Goal: Task Accomplishment & Management: Manage account settings

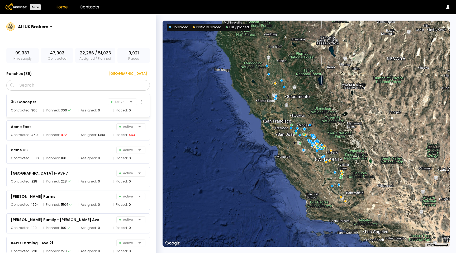
click at [91, 116] on div "3G Concepts Active Contracted: 300 Planned: 300 Assigned: 0 Placed: 0" at bounding box center [77, 105] width 143 height 23
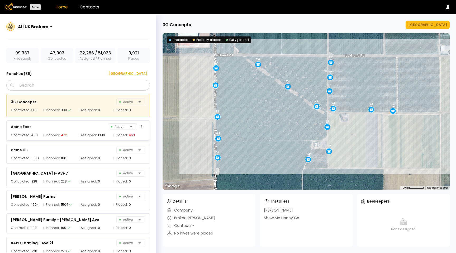
click at [87, 133] on span "Assigned:" at bounding box center [89, 134] width 16 height 5
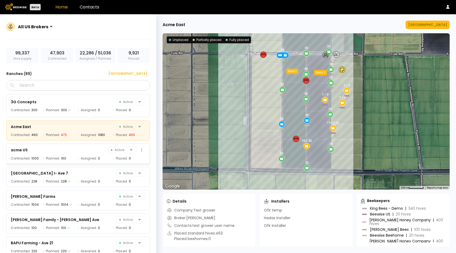
click at [84, 156] on span "Assigned:" at bounding box center [89, 158] width 16 height 5
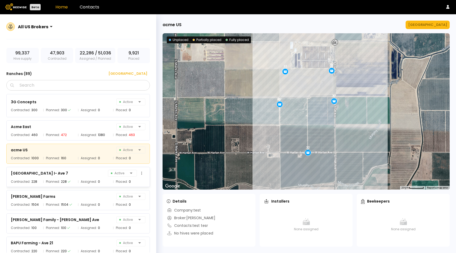
click at [85, 177] on div "[GEOGRAPHIC_DATA] I- Ave 7 Active Contracted: 228 Planned: 228 Assigned: 0 Plac…" at bounding box center [77, 177] width 143 height 20
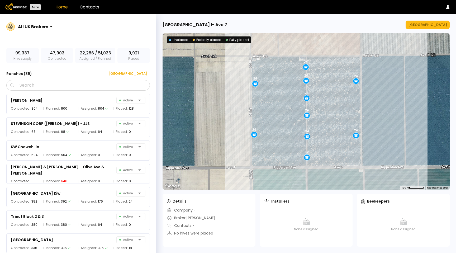
scroll to position [1907, 0]
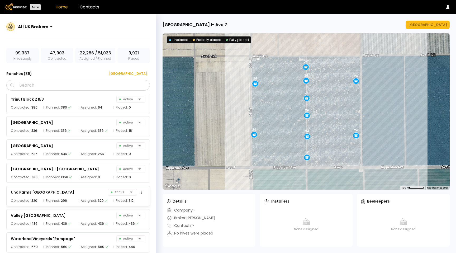
click at [60, 204] on div "Uno Farms Quail Lakes Active Contracted: 320 Planned: 296 Assigned: 320 Placed:…" at bounding box center [77, 196] width 143 height 20
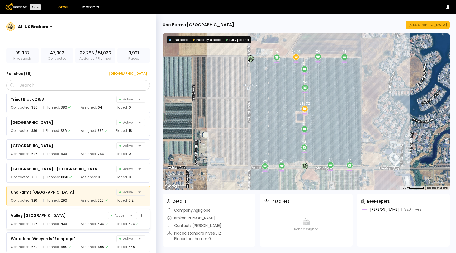
click at [61, 216] on div "[GEOGRAPHIC_DATA] Active" at bounding box center [78, 215] width 135 height 7
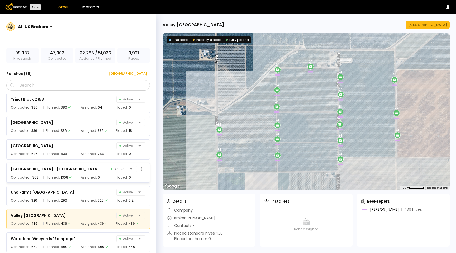
click at [74, 177] on div "Planned: 1368" at bounding box center [59, 177] width 32 height 5
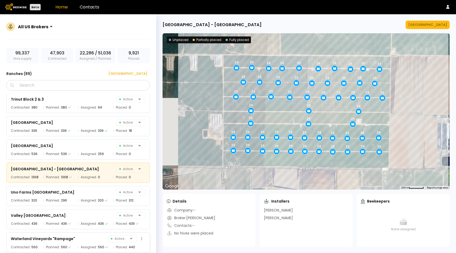
click at [71, 238] on div "Waterland Vineyards "Rampage"" at bounding box center [43, 238] width 64 height 6
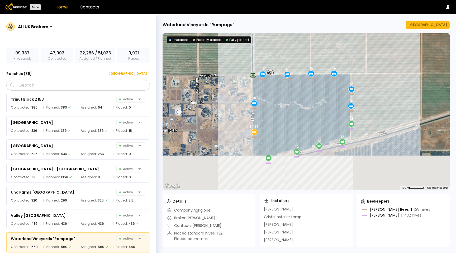
drag, startPoint x: 372, startPoint y: 126, endPoint x: 308, endPoint y: 64, distance: 89.2
click at [308, 64] on div "16 8 / 16 24 16 24 24 16 24 24 24 24 12 16 24 12 24 24 24 24 24 16 12 24 12 12 …" at bounding box center [305, 111] width 287 height 156
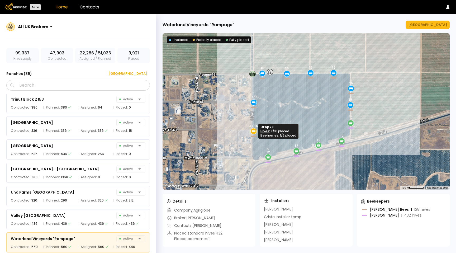
click at [252, 132] on icon at bounding box center [253, 131] width 5 height 5
click at [428, 24] on div "[GEOGRAPHIC_DATA]" at bounding box center [427, 24] width 39 height 5
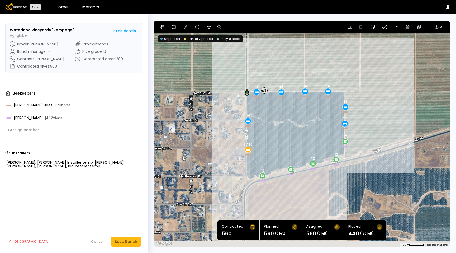
drag, startPoint x: 398, startPoint y: 185, endPoint x: 188, endPoint y: 156, distance: 211.8
click at [187, 157] on div "16 8 / 16 24 16 24 24 16 24 24 24 24 12 16 24 12 24 24 24 24 24 16 12 24 12 12 …" at bounding box center [301, 134] width 295 height 226
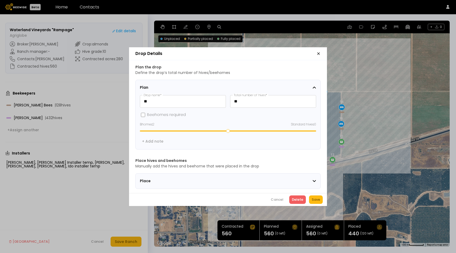
click at [244, 178] on div "Place" at bounding box center [226, 181] width 172 height 6
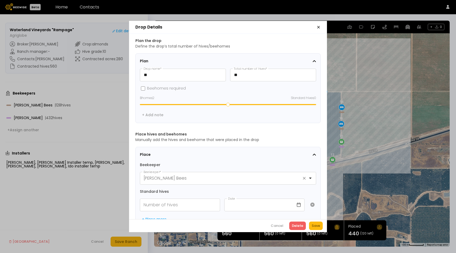
scroll to position [55, 0]
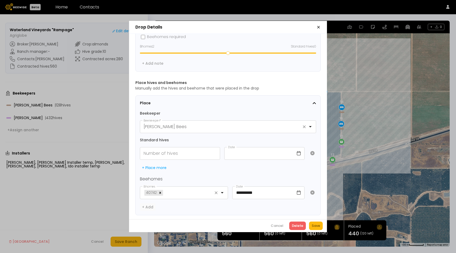
click at [152, 204] on div "+ Add" at bounding box center [147, 206] width 11 height 5
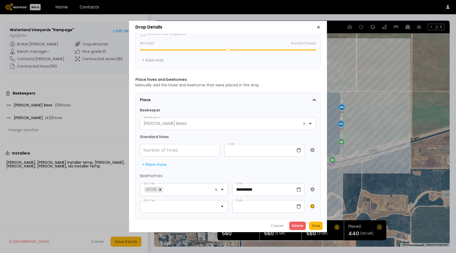
click at [314, 205] on button at bounding box center [312, 206] width 7 height 13
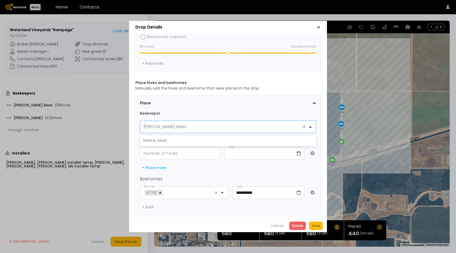
click at [228, 126] on div "[PERSON_NAME] Bees" at bounding box center [223, 127] width 167 height 12
click at [227, 138] on div "[PERSON_NAME]" at bounding box center [228, 140] width 170 height 5
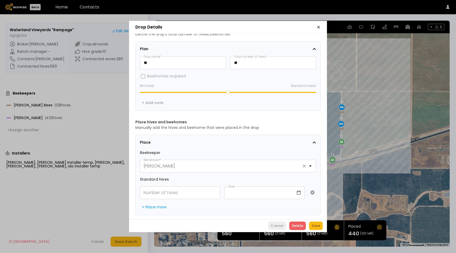
click at [278, 227] on div "Cancel" at bounding box center [277, 225] width 13 height 5
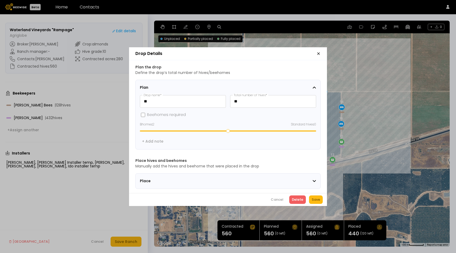
click at [231, 180] on div "Place" at bounding box center [226, 181] width 172 height 6
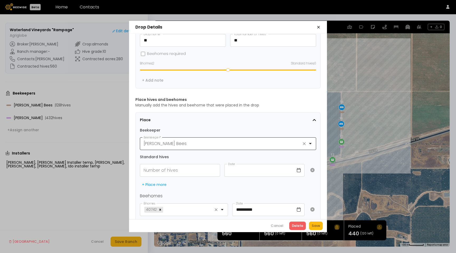
scroll to position [55, 0]
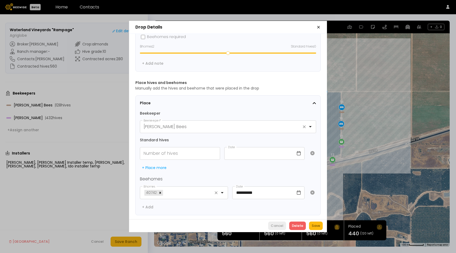
click at [281, 227] on div "Cancel" at bounding box center [277, 225] width 13 height 5
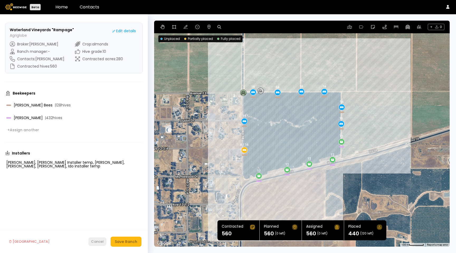
click at [99, 241] on div "Cancel" at bounding box center [97, 241] width 13 height 5
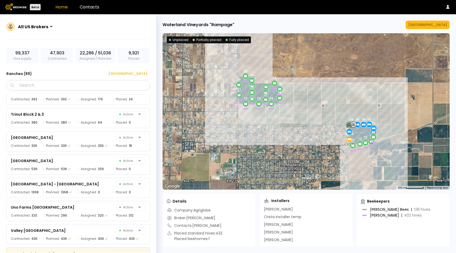
scroll to position [1892, 0]
click at [98, 181] on div "[GEOGRAPHIC_DATA] - [GEOGRAPHIC_DATA] Active" at bounding box center [78, 184] width 135 height 7
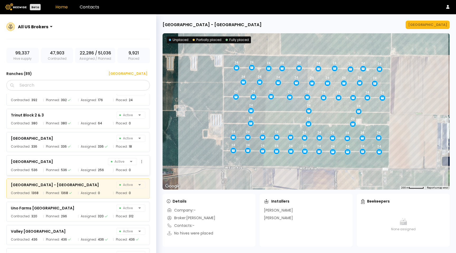
click at [98, 170] on div "256" at bounding box center [101, 169] width 6 height 5
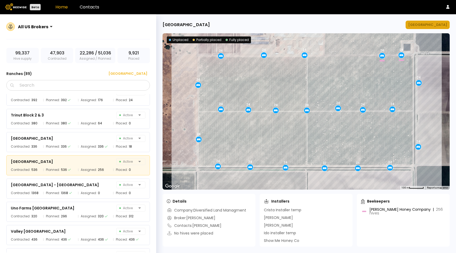
click at [440, 25] on div "[GEOGRAPHIC_DATA]" at bounding box center [427, 24] width 39 height 5
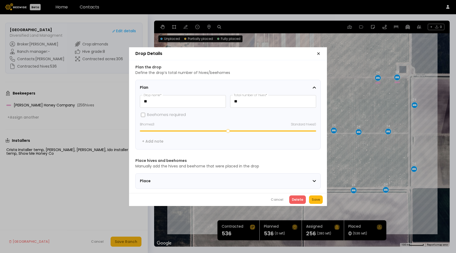
click at [174, 174] on section "Place" at bounding box center [227, 181] width 185 height 16
click at [173, 178] on span "Place" at bounding box center [173, 181] width 66 height 6
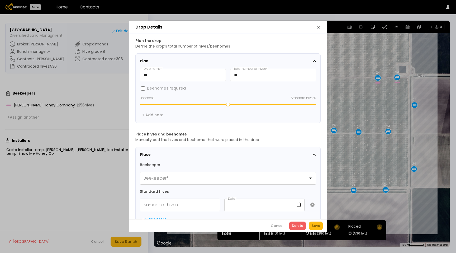
scroll to position [16, 0]
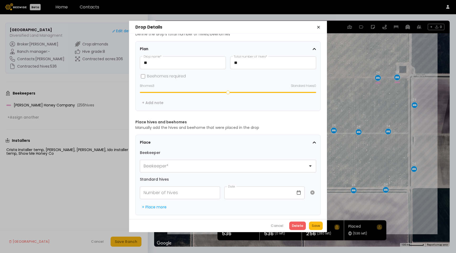
click at [321, 27] on header "Drop Details" at bounding box center [228, 27] width 198 height 13
click at [318, 28] on icon "button" at bounding box center [318, 27] width 4 height 4
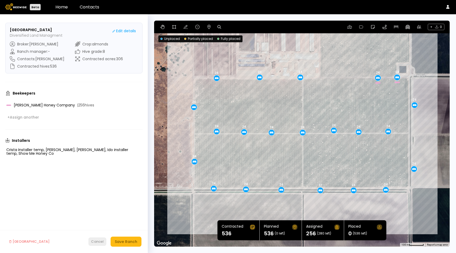
click at [93, 240] on div "Cancel" at bounding box center [97, 241] width 13 height 5
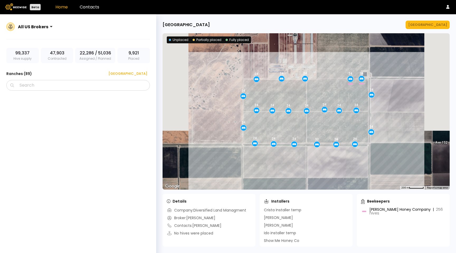
scroll to position [1882, 0]
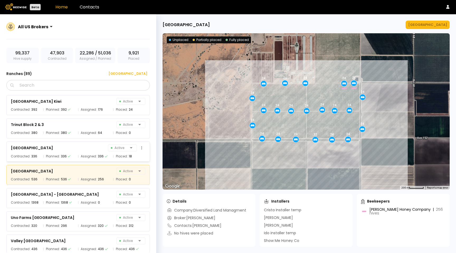
click at [95, 144] on div "[GEOGRAPHIC_DATA] North Active" at bounding box center [78, 147] width 135 height 7
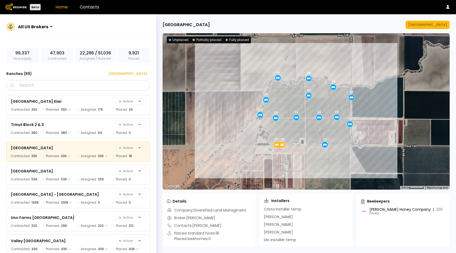
click at [278, 151] on div "18 / 24 24 24 24 24 24 24 24 24 24 24 24 24 24" at bounding box center [305, 111] width 287 height 156
click at [280, 147] on div "18 / 24" at bounding box center [279, 144] width 13 height 6
click at [438, 29] on div "[GEOGRAPHIC_DATA] [GEOGRAPHIC_DATA] ← Move left → Move right ↑ Move up ↓ Move d…" at bounding box center [306, 133] width 300 height 238
click at [79, 122] on div "Trinut Block 2 & 3 Active" at bounding box center [78, 124] width 135 height 7
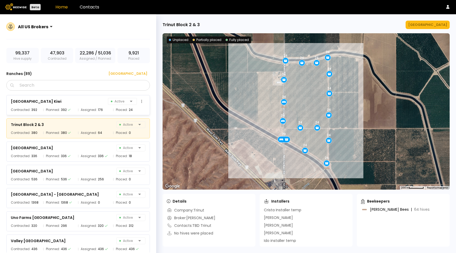
click at [51, 112] on span "Planned:" at bounding box center [53, 109] width 14 height 5
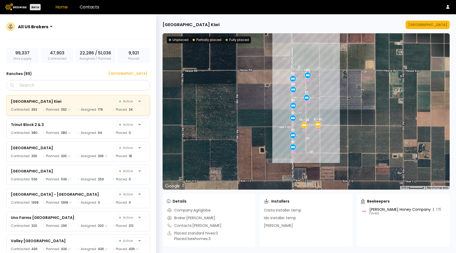
click at [425, 20] on div "[GEOGRAPHIC_DATA] [GEOGRAPHIC_DATA] ← Move left → Move right ↑ Move up ↓ Move d…" at bounding box center [306, 133] width 300 height 238
click at [425, 22] on div "[GEOGRAPHIC_DATA]" at bounding box center [427, 24] width 39 height 5
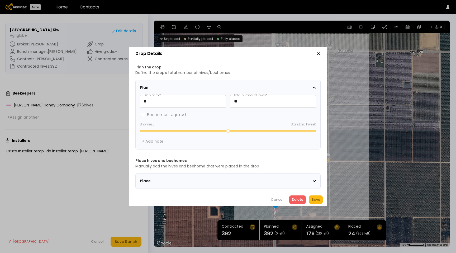
click at [269, 188] on div "Plan the drop Define the drop’s total number of hives/beehomes Plan * Drop name…" at bounding box center [228, 126] width 198 height 133
click at [265, 185] on section "Place" at bounding box center [227, 181] width 185 height 16
click at [262, 178] on div "Place" at bounding box center [226, 181] width 172 height 6
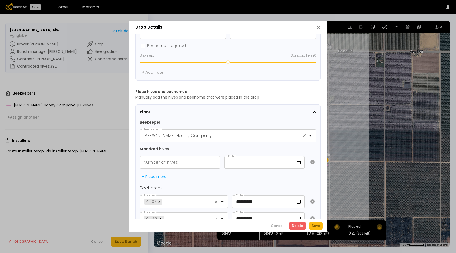
scroll to position [71, 0]
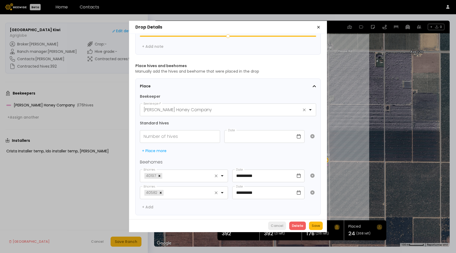
click at [275, 222] on button "Cancel" at bounding box center [277, 225] width 18 height 8
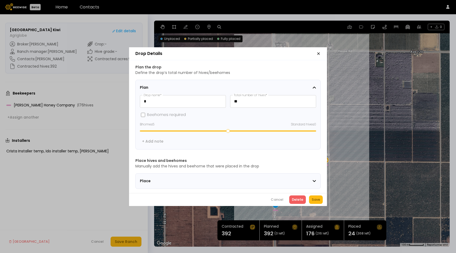
click at [157, 182] on section "Place" at bounding box center [227, 181] width 185 height 16
click at [157, 178] on span "Place" at bounding box center [173, 181] width 66 height 6
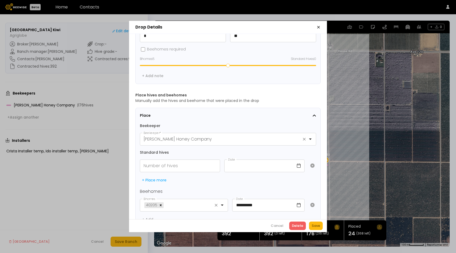
scroll to position [55, 0]
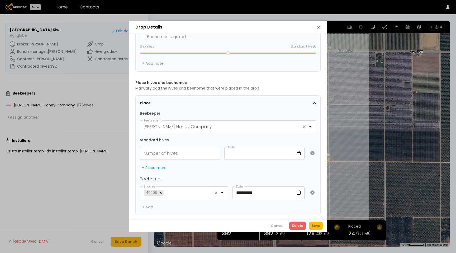
click at [319, 25] on icon "button" at bounding box center [318, 27] width 4 height 4
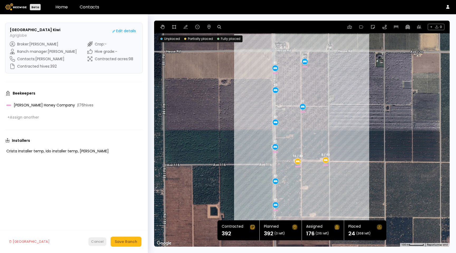
click at [96, 239] on div "Cancel" at bounding box center [97, 241] width 13 height 5
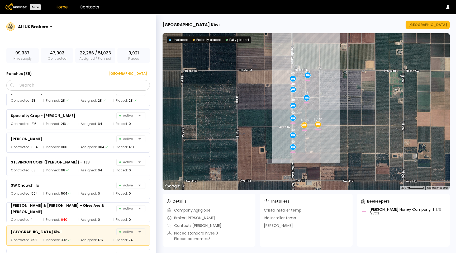
scroll to position [1812, 0]
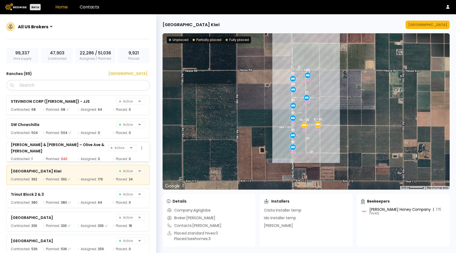
click at [100, 151] on div "[PERSON_NAME] & [PERSON_NAME] – Olive Ave & [PERSON_NAME] Active Contracted: 1 …" at bounding box center [77, 151] width 143 height 20
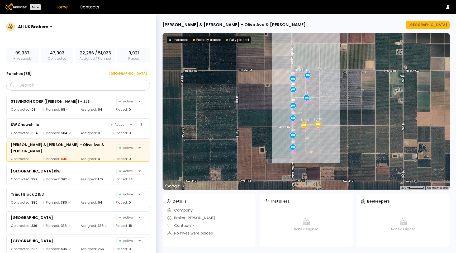
click at [99, 129] on div "SW Chowchilla Active Contracted: 504 Planned: 504 Assigned: 0 Placed: 0" at bounding box center [77, 128] width 143 height 20
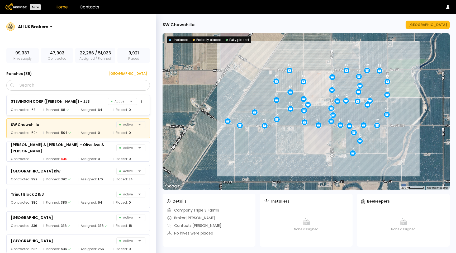
click at [91, 104] on div "STEVINSON CORP ([PERSON_NAME]) - JJS Active" at bounding box center [78, 101] width 135 height 7
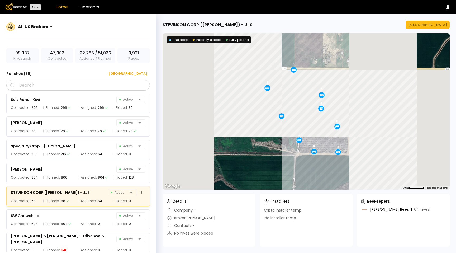
scroll to position [1720, 0]
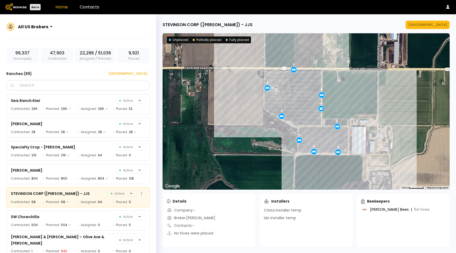
click at [73, 191] on div "STEVINSON CORP ([PERSON_NAME]) - JJS" at bounding box center [50, 193] width 79 height 6
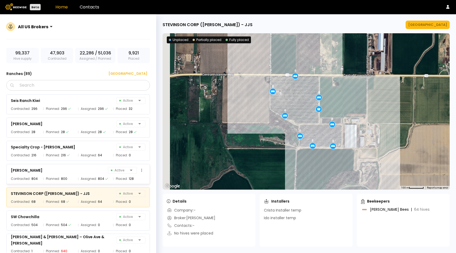
click at [72, 165] on div "Stella Active Contracted: 804 Planned: 800 Assigned: 804 Placed: 128" at bounding box center [77, 174] width 143 height 20
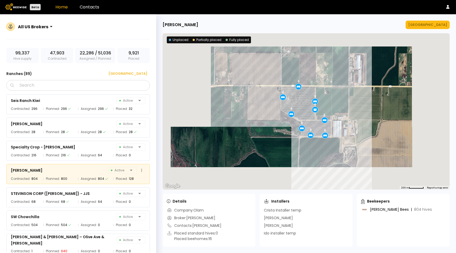
click at [72, 170] on div "Stella Active" at bounding box center [78, 169] width 135 height 7
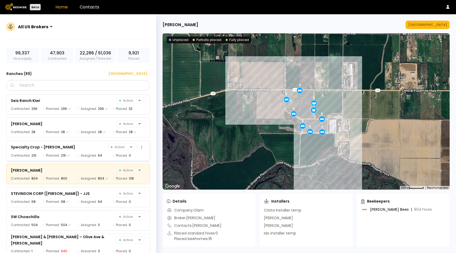
click at [72, 153] on div "Planned: 216" at bounding box center [59, 155] width 32 height 5
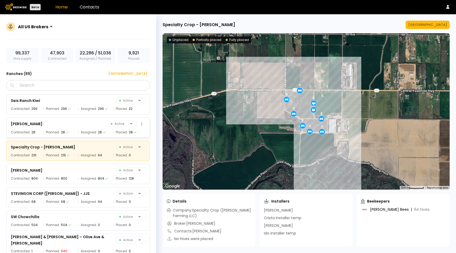
click at [64, 126] on div "[PERSON_NAME] Active" at bounding box center [78, 123] width 135 height 7
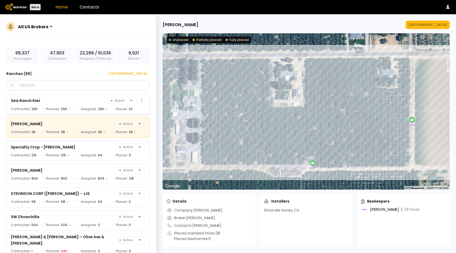
click at [60, 112] on div "Seis Ranch Kiwi Active Contracted: 296 Planned: 296 Assigned: 296 Placed: 32" at bounding box center [77, 104] width 143 height 20
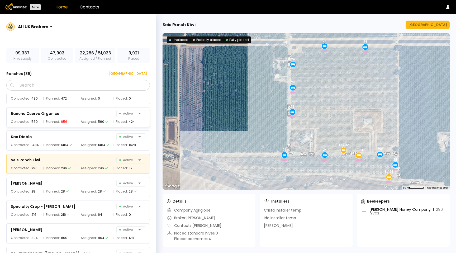
scroll to position [1661, 0]
click at [427, 25] on div "[GEOGRAPHIC_DATA]" at bounding box center [427, 24] width 39 height 5
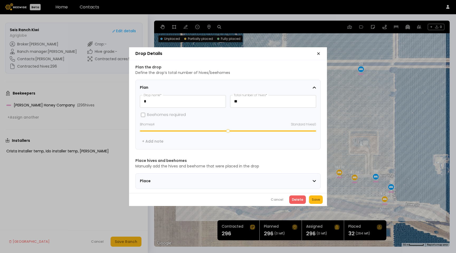
click at [233, 170] on section "Place hives and beehomes Manually add the hives and beehome that were placed in…" at bounding box center [227, 173] width 185 height 31
click at [233, 179] on div "Place" at bounding box center [226, 181] width 172 height 6
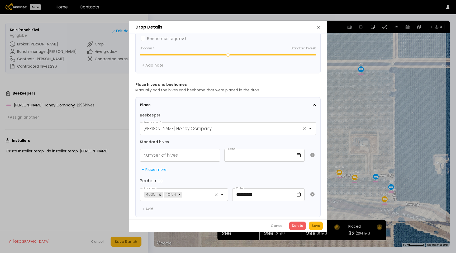
scroll to position [55, 0]
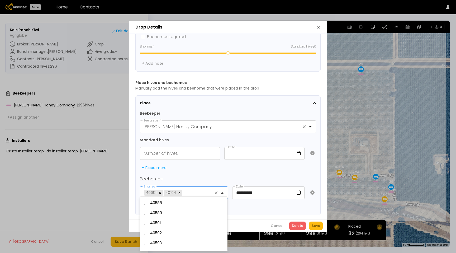
click at [198, 191] on div at bounding box center [199, 192] width 33 height 7
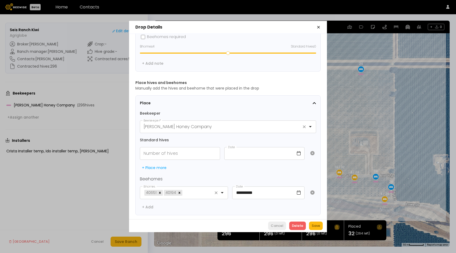
click at [277, 226] on div "Cancel" at bounding box center [277, 225] width 13 height 5
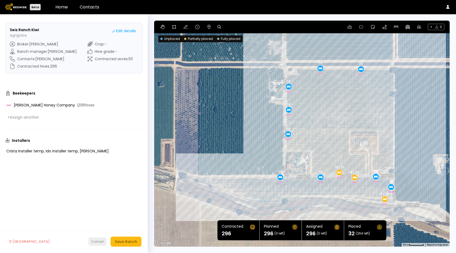
click at [94, 238] on button "Cancel" at bounding box center [97, 241] width 18 height 8
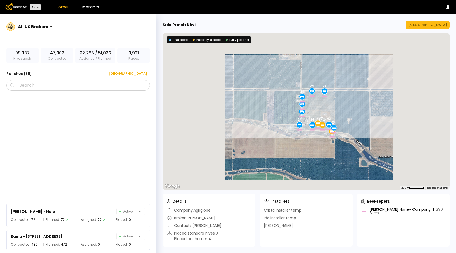
scroll to position [1650, 0]
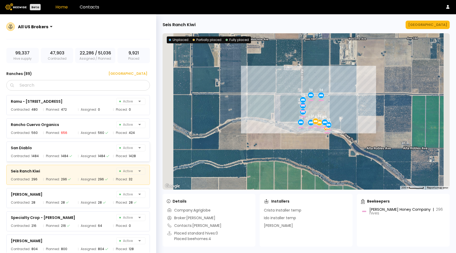
click at [86, 140] on div "San Diablo Active Contracted: 1484 Planned: 1484 Assigned: 1484 Placed: 1428" at bounding box center [80, 149] width 149 height 23
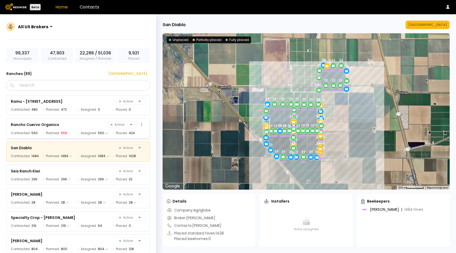
click at [84, 132] on span "Assigned:" at bounding box center [89, 132] width 16 height 5
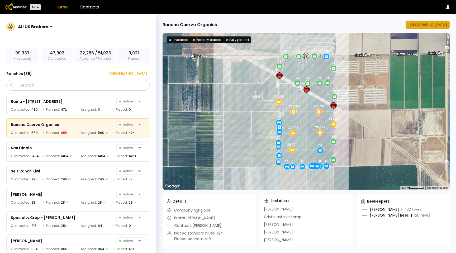
click at [435, 26] on div "[GEOGRAPHIC_DATA]" at bounding box center [427, 24] width 39 height 5
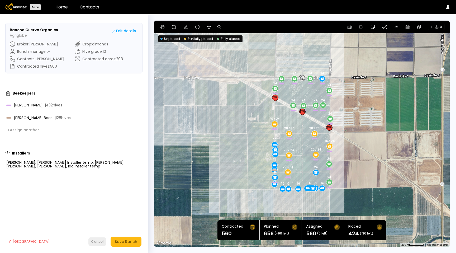
click at [95, 242] on div "Cancel" at bounding box center [97, 241] width 13 height 5
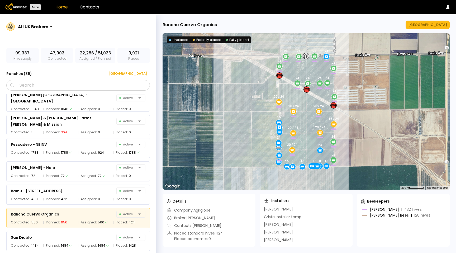
scroll to position [1560, 0]
click at [71, 190] on div "Ramu - [STREET_ADDRESS] Active" at bounding box center [78, 191] width 135 height 7
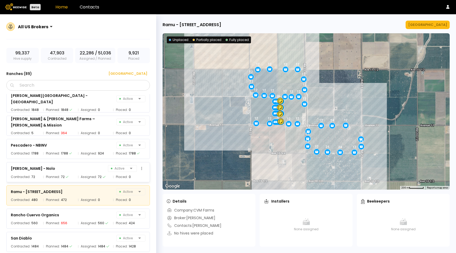
click at [73, 176] on div "Planned: 72" at bounding box center [59, 176] width 32 height 5
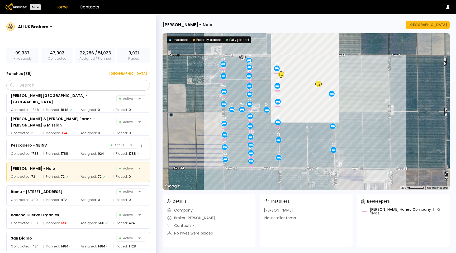
click at [68, 151] on div "Planned: 1788" at bounding box center [59, 153] width 32 height 5
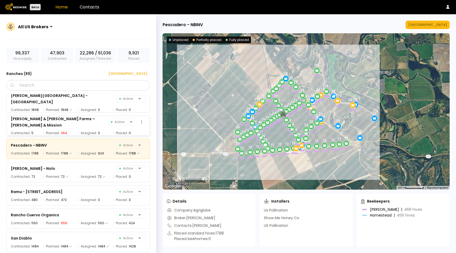
click at [64, 123] on div "[PERSON_NAME] & [PERSON_NAME] Farms – [PERSON_NAME] & Mission" at bounding box center [59, 122] width 97 height 13
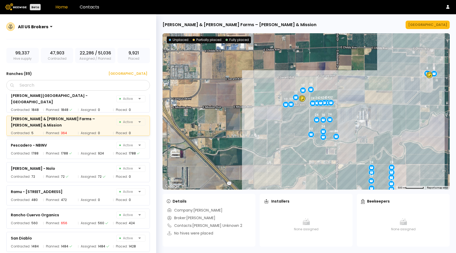
click at [71, 114] on div "[PERSON_NAME] & [PERSON_NAME] Farms – [PERSON_NAME] & Mission Active Contracted…" at bounding box center [80, 123] width 149 height 23
click at [71, 107] on div "[PERSON_NAME] Farms – [GEOGRAPHIC_DATA] Active Contracted: 752 Planned: 752 Ass…" at bounding box center [80, 173] width 149 height 158
click at [75, 101] on div "[PERSON_NAME] Farms – [GEOGRAPHIC_DATA] Active Contracted: 752 Planned: 752 Ass…" at bounding box center [80, 173] width 149 height 158
click at [80, 105] on div "[PERSON_NAME] Farms – [GEOGRAPHIC_DATA] Active Contracted: 752 Planned: 752 Ass…" at bounding box center [80, 173] width 149 height 158
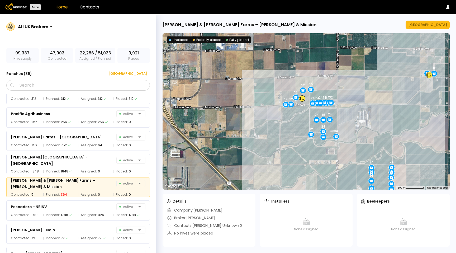
scroll to position [1495, 0]
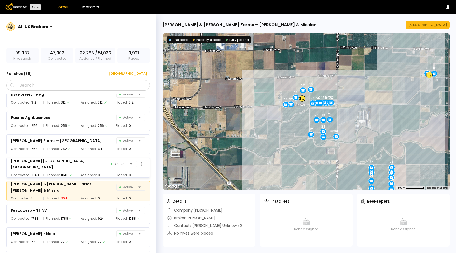
click at [78, 172] on div "Assigned: 0" at bounding box center [94, 174] width 32 height 5
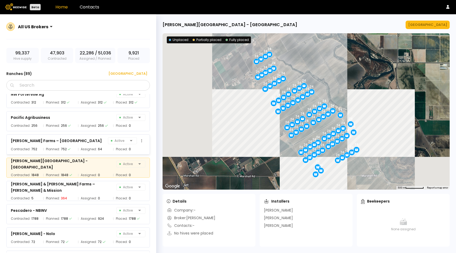
click at [66, 143] on div "[PERSON_NAME] Farms – [GEOGRAPHIC_DATA]" at bounding box center [56, 140] width 91 height 6
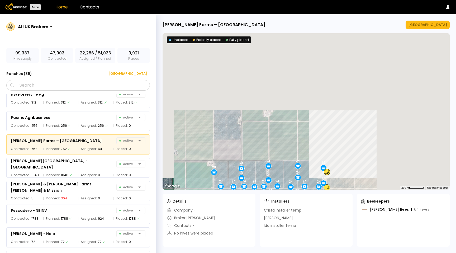
drag, startPoint x: 373, startPoint y: 94, endPoint x: 275, endPoint y: 220, distance: 160.0
click at [275, 220] on div "[PERSON_NAME][GEOGRAPHIC_DATA] – [GEOGRAPHIC_DATA] ← Move left → Move right ↑ M…" at bounding box center [306, 133] width 300 height 238
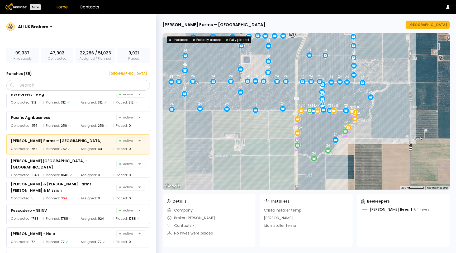
drag, startPoint x: 319, startPoint y: 133, endPoint x: 291, endPoint y: 169, distance: 44.7
click at [291, 169] on div "24 24 24 24 28 24 16 24 16 24 24 24 16 16 24 24 24 24 24 24 24 24 24 16 24 24 2…" at bounding box center [305, 111] width 287 height 156
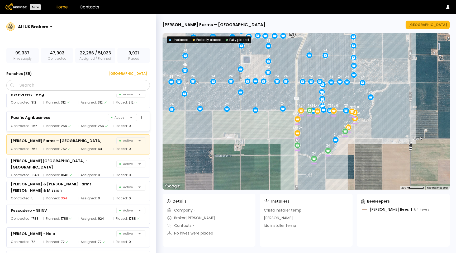
click at [72, 120] on div "Pacific Agribusiness Active" at bounding box center [78, 117] width 135 height 7
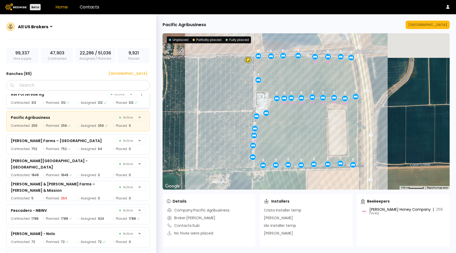
click at [77, 96] on div "NW Porterville Ag Active" at bounding box center [78, 93] width 135 height 7
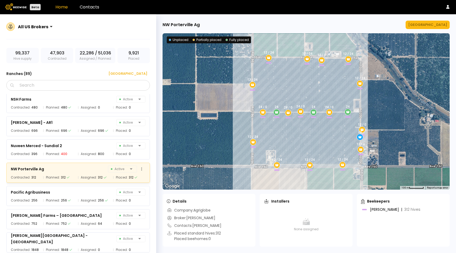
scroll to position [1420, 0]
click at [78, 145] on div "Nuveen Merced - Sundial 2 Active" at bounding box center [78, 145] width 135 height 7
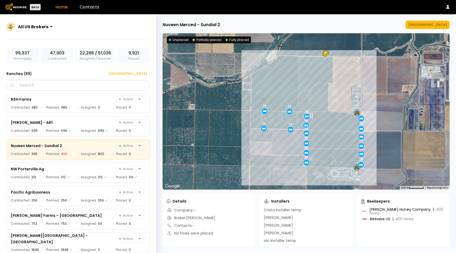
click at [72, 110] on div "N Fremont Ag Active Contracted: 72 Planned: 72 Assigned: 72 Placed: 72 NSH Farm…" at bounding box center [80, 173] width 149 height 158
click at [74, 125] on div "[PERSON_NAME] - AR1 Active" at bounding box center [78, 122] width 135 height 7
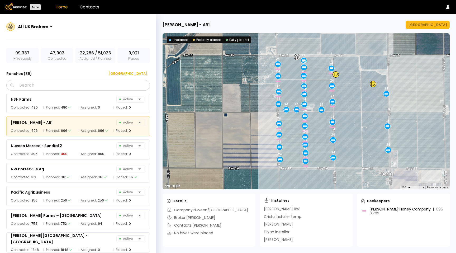
click at [78, 107] on div "N Fremont Ag Active Contracted: 72 Planned: 72 Assigned: 72 Placed: 72 NSH Farm…" at bounding box center [80, 173] width 149 height 158
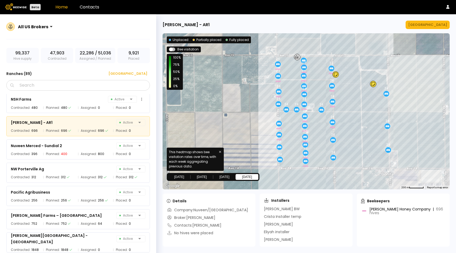
click at [78, 98] on div "N Fremont Ag Active Contracted: 72 Planned: 72 Assigned: 72 Placed: 72 NSH Farm…" at bounding box center [80, 173] width 149 height 158
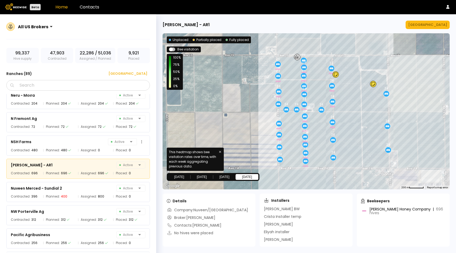
scroll to position [1376, 0]
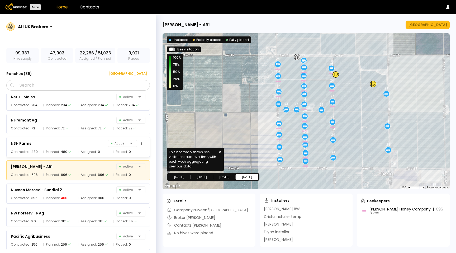
click at [25, 145] on div "NSH Farms" at bounding box center [21, 143] width 21 height 6
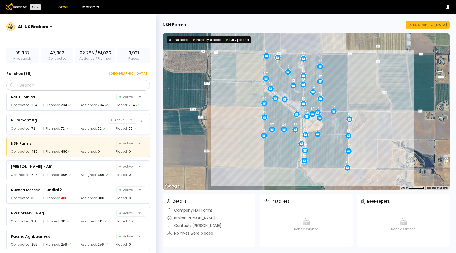
click at [40, 123] on div "N Fremont Ag Active" at bounding box center [78, 119] width 135 height 7
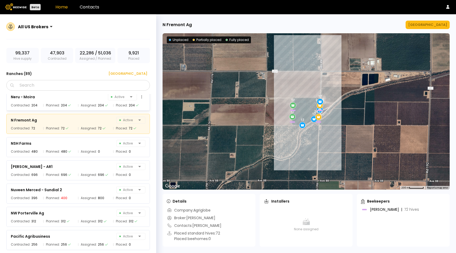
click at [47, 97] on div "Neru - Moira Active" at bounding box center [78, 96] width 135 height 7
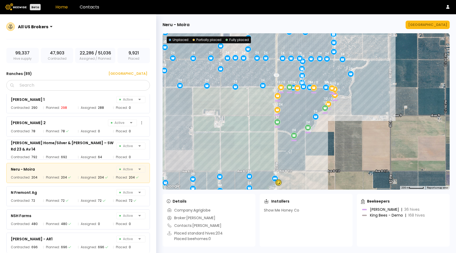
scroll to position [1304, 0]
click at [49, 140] on div "[PERSON_NAME] Home/Silver & Sordi – SW Rd 23 & Av 14 Active Contracted: 792 Pla…" at bounding box center [77, 150] width 143 height 20
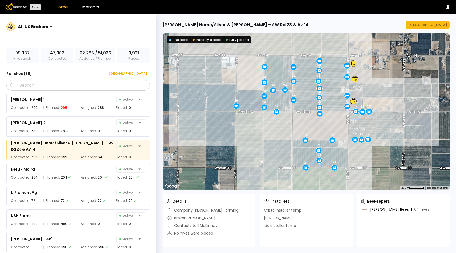
click at [40, 112] on div "Main Office - [GEOGRAPHIC_DATA] Active Contracted: 3084 Planned: 3084 Assigned:…" at bounding box center [80, 173] width 149 height 158
click at [27, 126] on div "[PERSON_NAME] 2 Active Contracted: 78 Planned: 78 Assigned: 0 Placed: 0" at bounding box center [77, 126] width 143 height 20
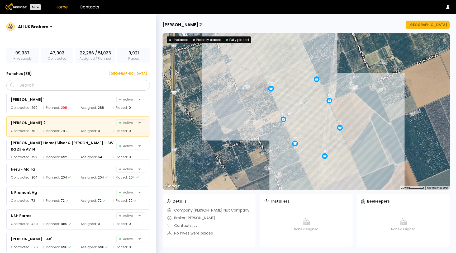
click at [29, 106] on div "Main Office - [GEOGRAPHIC_DATA] Active Contracted: 3084 Planned: 3084 Assigned:…" at bounding box center [80, 173] width 149 height 158
click at [30, 103] on div "Main Office - [GEOGRAPHIC_DATA] Active Contracted: 3084 Planned: 3084 Assigned:…" at bounding box center [80, 173] width 149 height 158
click at [31, 104] on div "Main Office - [GEOGRAPHIC_DATA] Active Contracted: 3084 Planned: 3084 Assigned:…" at bounding box center [80, 173] width 149 height 158
click at [31, 110] on div "Lynx east Active Contracted: 256 Planned: 256 Assigned: 256 Placed: 0 Main Offi…" at bounding box center [80, 173] width 149 height 158
click at [33, 107] on div "Main Office - [GEOGRAPHIC_DATA] Active Contracted: 3084 Planned: 3084 Assigned:…" at bounding box center [80, 173] width 149 height 158
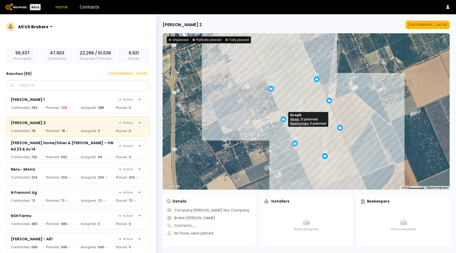
click at [282, 121] on icon at bounding box center [283, 119] width 5 height 5
click at [284, 118] on icon at bounding box center [283, 119] width 5 height 5
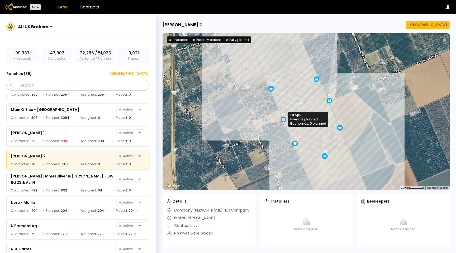
scroll to position [1255, 0]
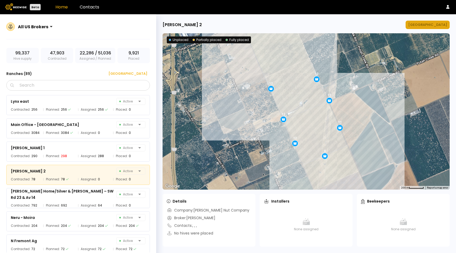
click at [431, 26] on div "[GEOGRAPHIC_DATA]" at bounding box center [427, 24] width 39 height 5
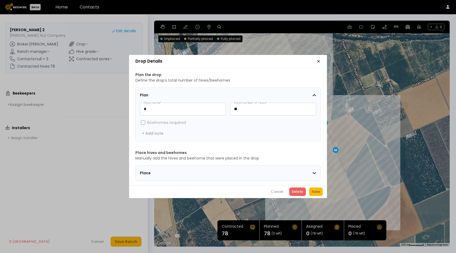
click at [214, 176] on section "Place" at bounding box center [227, 173] width 185 height 16
click at [214, 173] on div "Place" at bounding box center [226, 173] width 172 height 6
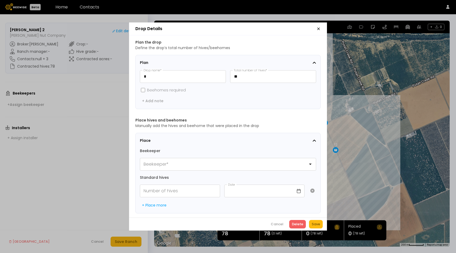
scroll to position [0, 0]
click at [213, 161] on div at bounding box center [226, 164] width 164 height 7
click at [283, 230] on div "Cancel Delete Save" at bounding box center [228, 223] width 198 height 13
click at [282, 228] on button "Cancel" at bounding box center [277, 224] width 18 height 8
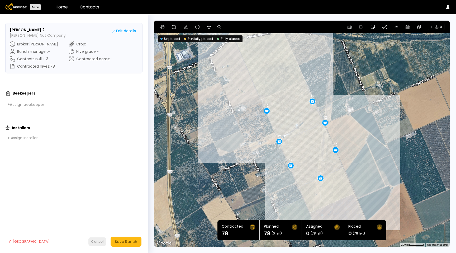
click at [100, 243] on div "Cancel" at bounding box center [97, 241] width 13 height 5
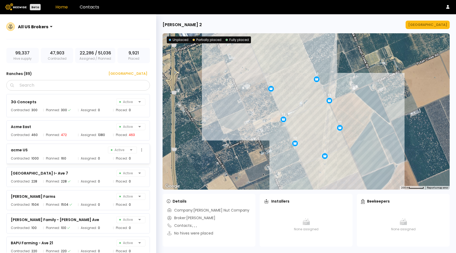
click at [65, 146] on div "acme US Active" at bounding box center [78, 149] width 135 height 7
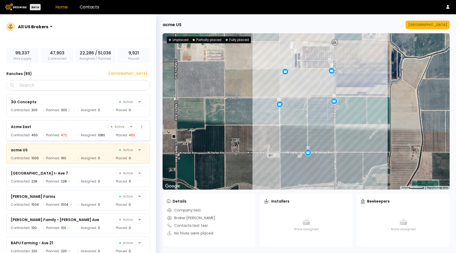
click at [38, 135] on div "Contracted: 460" at bounding box center [26, 134] width 30 height 5
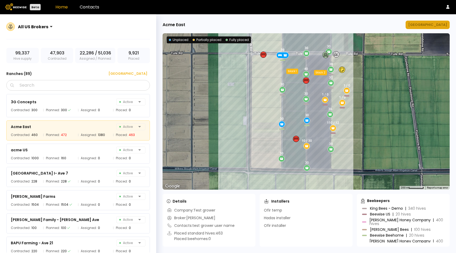
click at [433, 25] on div "[GEOGRAPHIC_DATA]" at bounding box center [427, 24] width 39 height 5
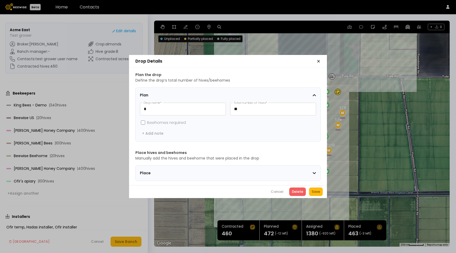
click at [193, 170] on span "Place" at bounding box center [173, 173] width 66 height 6
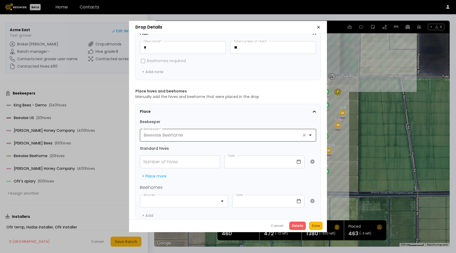
scroll to position [39, 0]
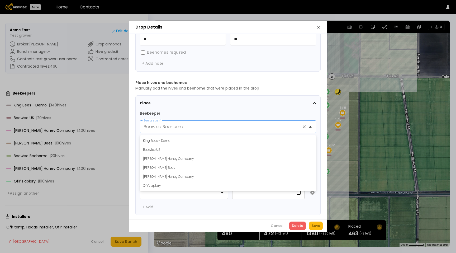
click at [204, 125] on div at bounding box center [224, 126] width 160 height 7
click at [195, 136] on div "King Bees - Demo" at bounding box center [228, 140] width 176 height 9
click at [194, 138] on div "King Bees - Demo" at bounding box center [228, 140] width 170 height 5
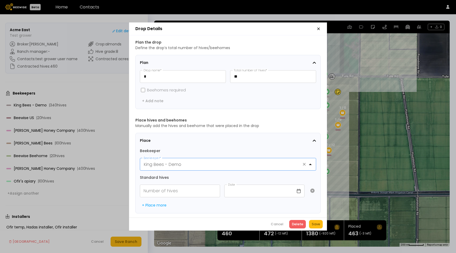
scroll to position [0, 0]
click at [160, 198] on div "Place Beekeeper King Bees - Demo Beekeeper * Standard hives Number of hives Dat…" at bounding box center [228, 172] width 176 height 71
click at [164, 203] on div "+ Place more" at bounding box center [154, 205] width 25 height 5
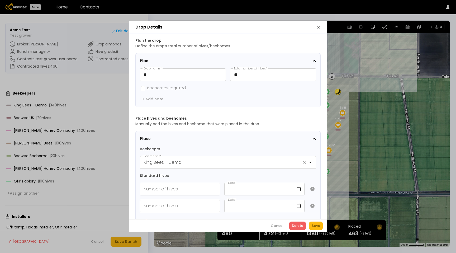
scroll to position [17, 0]
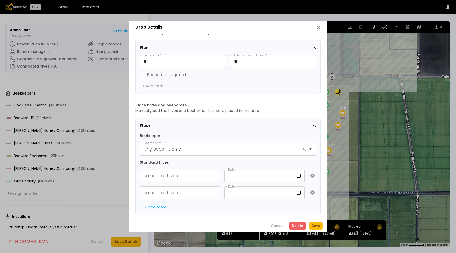
click at [147, 72] on label "Beehomes required" at bounding box center [166, 75] width 39 height 6
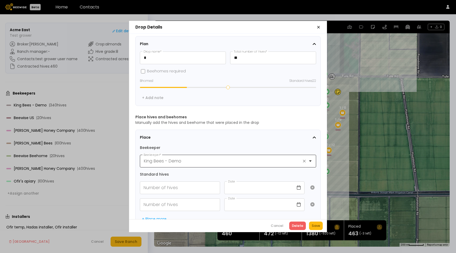
scroll to position [32, 0]
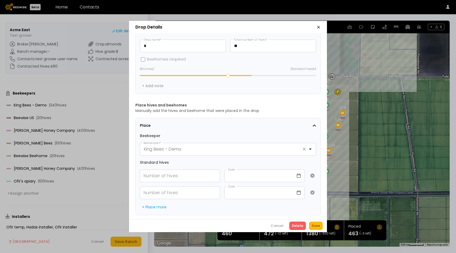
drag, startPoint x: 193, startPoint y: 71, endPoint x: 246, endPoint y: 76, distance: 53.4
type input "**"
click at [247, 76] on input "range" at bounding box center [228, 75] width 176 height 1
click at [182, 170] on input "Number of hives" at bounding box center [180, 176] width 80 height 12
click at [207, 154] on div "Place Beekeeper King Bees - Demo Beekeeper * Standard hives Number of hives Dat…" at bounding box center [228, 166] width 176 height 88
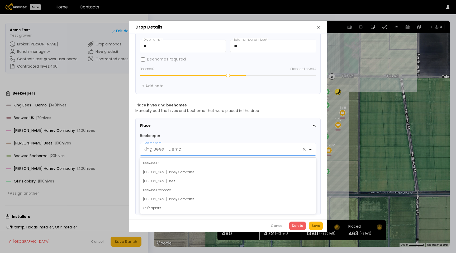
click at [203, 149] on div "King Bees - Demo" at bounding box center [223, 149] width 167 height 12
click at [189, 170] on div "[PERSON_NAME] Honey Company" at bounding box center [228, 172] width 170 height 5
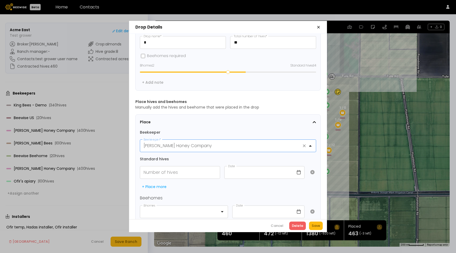
scroll to position [55, 0]
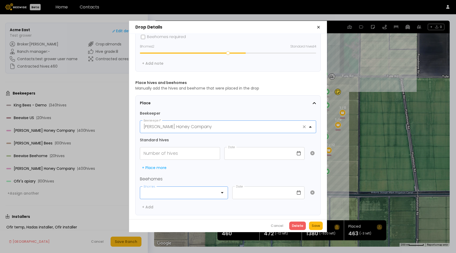
click at [179, 189] on div at bounding box center [182, 192] width 76 height 7
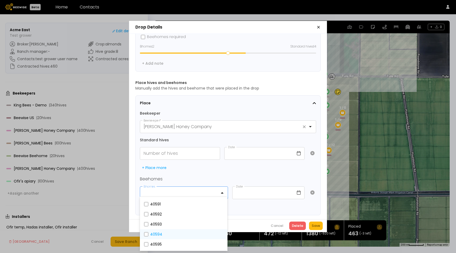
scroll to position [0, 0]
click at [198, 114] on div "Place Beekeeper [PERSON_NAME] Honey Company Beekeeper * Standard hives Number o…" at bounding box center [228, 155] width 176 height 111
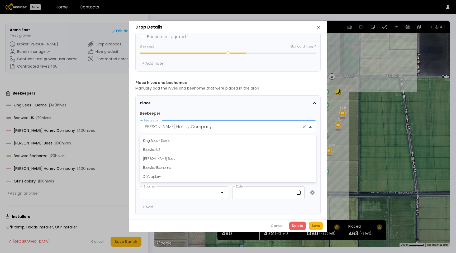
click at [198, 123] on div at bounding box center [224, 126] width 160 height 7
click at [183, 156] on div "[PERSON_NAME] Bees" at bounding box center [228, 158] width 170 height 5
click at [174, 181] on div "Place Beekeeper [PERSON_NAME] Bees Beekeeper * Standard hives Number of hives D…" at bounding box center [228, 155] width 176 height 111
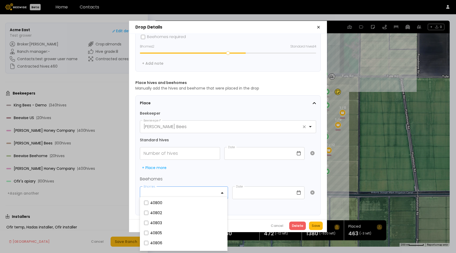
click at [174, 186] on div at bounding box center [181, 192] width 83 height 12
click at [170, 205] on fieldset "40800" at bounding box center [183, 203] width 81 height 6
click at [159, 191] on icon "Remove 40800" at bounding box center [161, 193] width 4 height 4
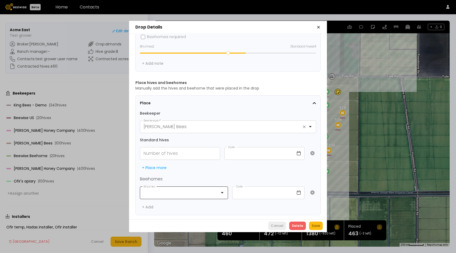
click at [277, 223] on div "Cancel" at bounding box center [277, 225] width 13 height 5
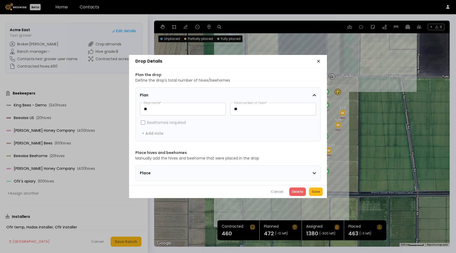
click at [222, 175] on section "Place" at bounding box center [227, 173] width 185 height 16
click at [319, 59] on icon "button" at bounding box center [318, 61] width 4 height 4
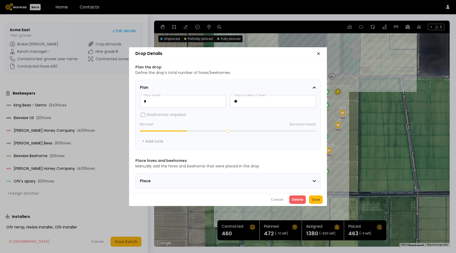
click at [188, 178] on span "Place" at bounding box center [173, 181] width 66 height 6
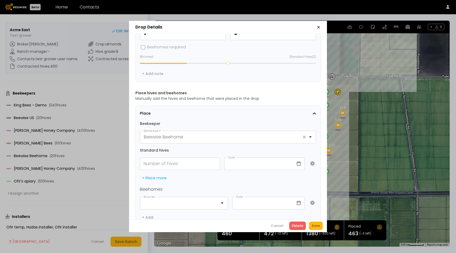
scroll to position [50, 0]
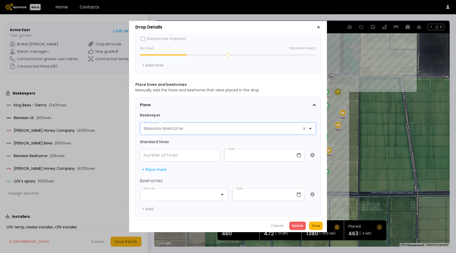
click at [177, 129] on div at bounding box center [224, 128] width 160 height 7
click at [168, 167] on div "[PERSON_NAME] Bees" at bounding box center [228, 169] width 170 height 5
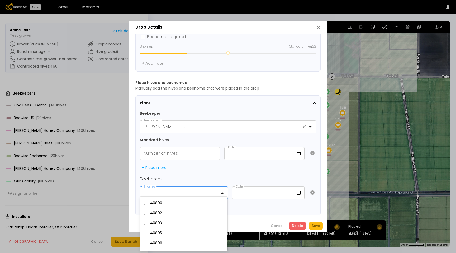
click at [164, 190] on div at bounding box center [182, 192] width 76 height 7
drag, startPoint x: 253, startPoint y: 211, endPoint x: 278, endPoint y: 225, distance: 27.9
click at [254, 211] on div "Plan the drop Define the drop’s total number of hives/beehomes Plan * Drop name…" at bounding box center [228, 126] width 198 height 185
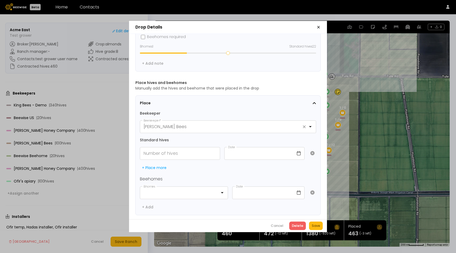
drag, startPoint x: 279, startPoint y: 226, endPoint x: 127, endPoint y: 230, distance: 152.0
click at [275, 224] on div "Cancel" at bounding box center [277, 225] width 13 height 5
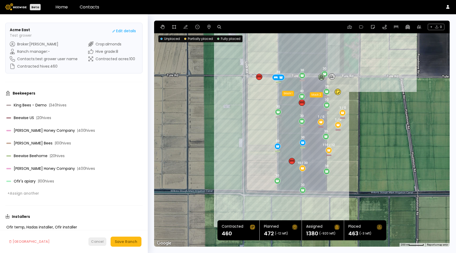
drag, startPoint x: 108, startPoint y: 241, endPoint x: 95, endPoint y: 241, distance: 12.7
click at [102, 241] on div "Cancel Save Ranch" at bounding box center [114, 241] width 53 height 10
click at [95, 241] on div "Cancel" at bounding box center [97, 241] width 13 height 5
